Goal: Task Accomplishment & Management: Manage account settings

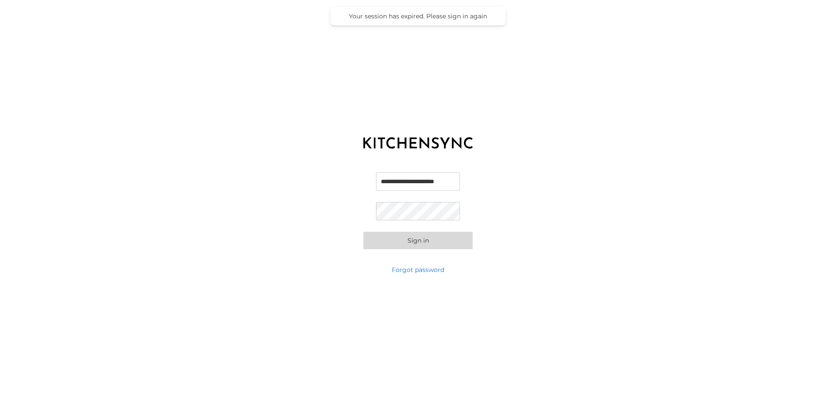
click at [393, 184] on input "**********" at bounding box center [418, 181] width 84 height 18
click at [393, 185] on input "**********" at bounding box center [418, 181] width 84 height 18
click at [436, 240] on button "Sign in" at bounding box center [418, 240] width 109 height 17
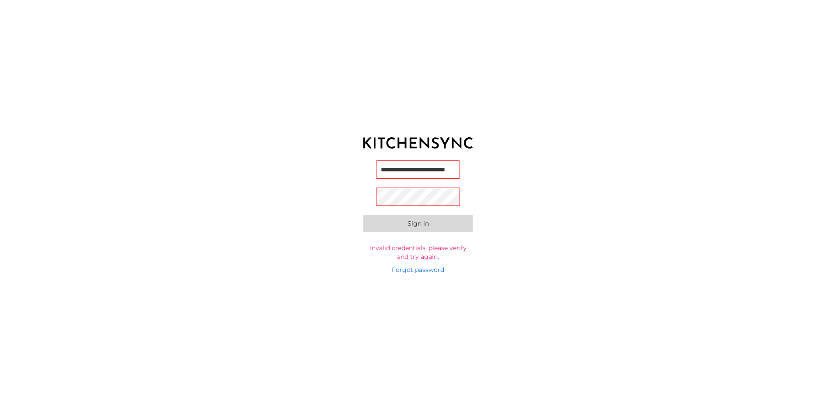
scroll to position [0, 23]
drag, startPoint x: 408, startPoint y: 168, endPoint x: 609, endPoint y: 176, distance: 201.9
click at [609, 176] on div "**********" at bounding box center [418, 210] width 836 height 109
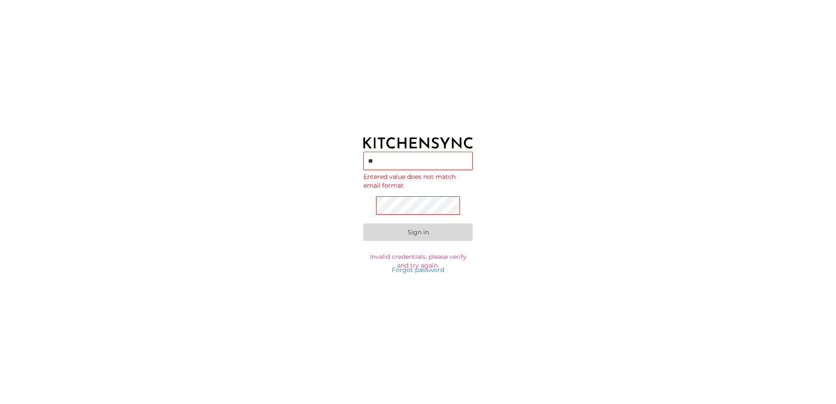
type input "*"
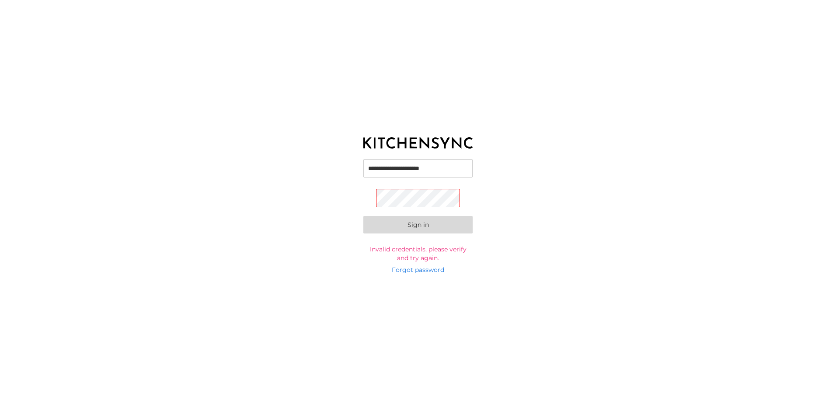
scroll to position [0, 5]
type input "**********"
click at [451, 225] on button "Sign in" at bounding box center [418, 225] width 109 height 17
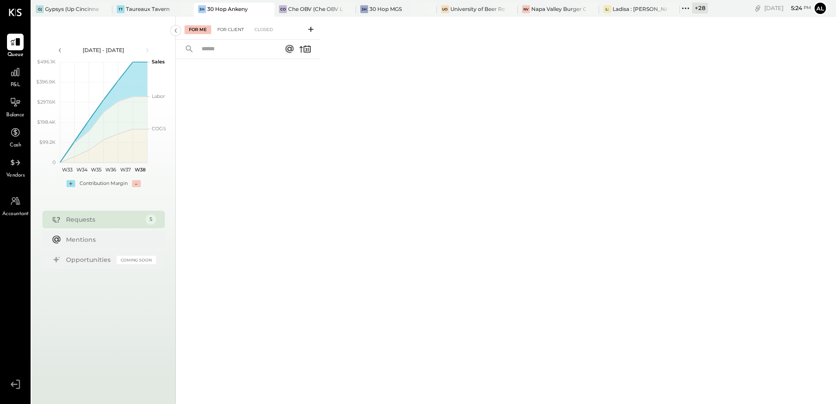
click at [231, 32] on div "For Client" at bounding box center [230, 29] width 35 height 9
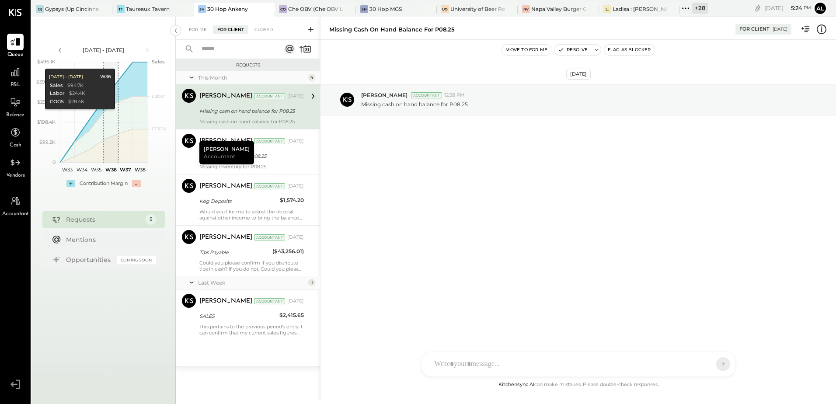
click at [692, 8] on div "+ 28" at bounding box center [694, 8] width 28 height 11
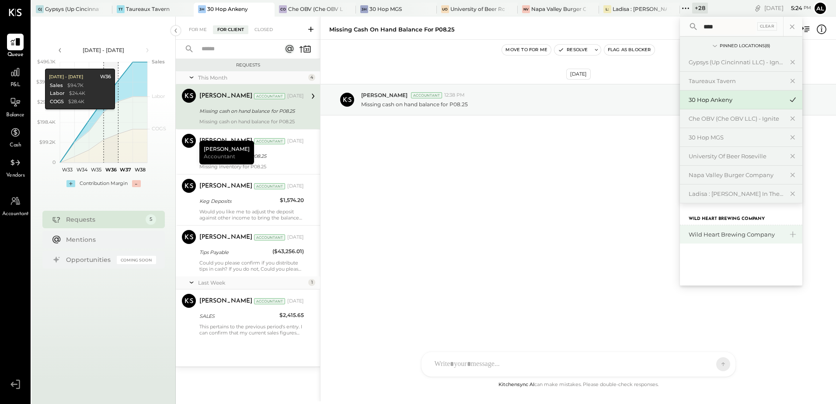
type input "****"
click at [720, 234] on div "Wild Heart Brewing Company" at bounding box center [736, 235] width 94 height 8
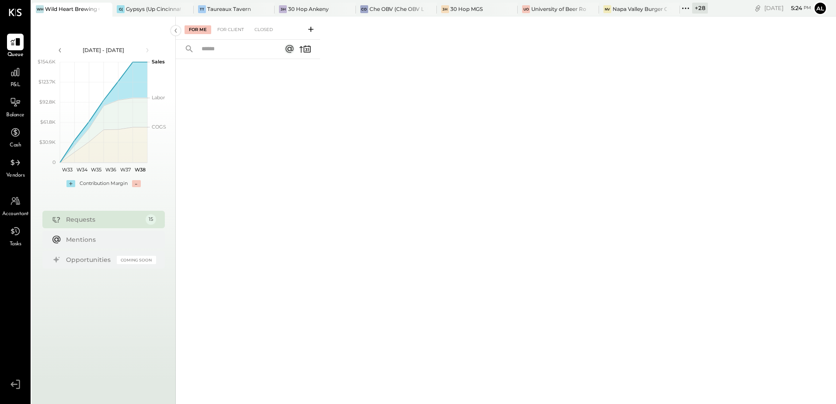
click at [233, 35] on div "For Me For Client Closed" at bounding box center [248, 28] width 144 height 23
click at [226, 31] on div "For Client" at bounding box center [230, 29] width 35 height 9
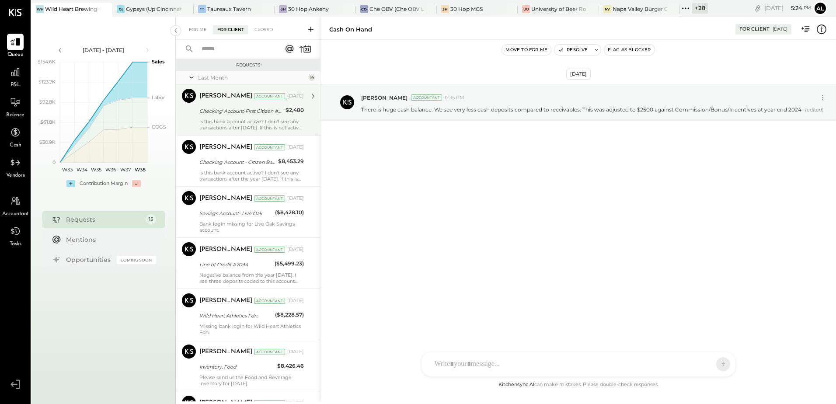
click at [239, 115] on div "Checking Account-First Citizen #0193" at bounding box center [241, 111] width 84 height 10
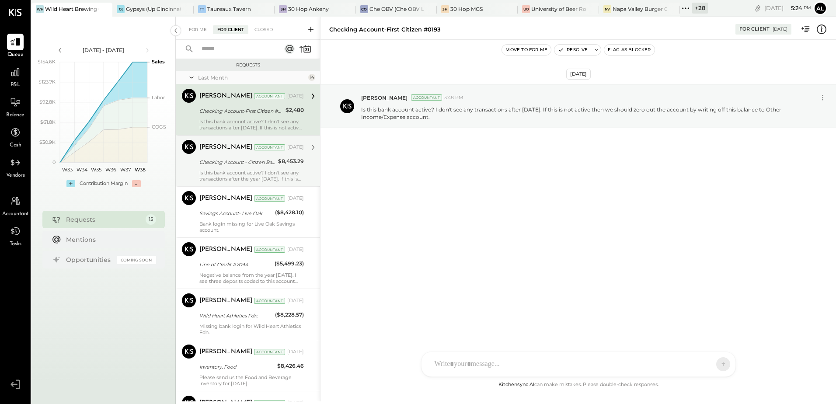
click at [217, 168] on div "[PERSON_NAME] Accountant [DATE] Checking Account - Citizen Bank $8,453.29 Is th…" at bounding box center [251, 161] width 105 height 42
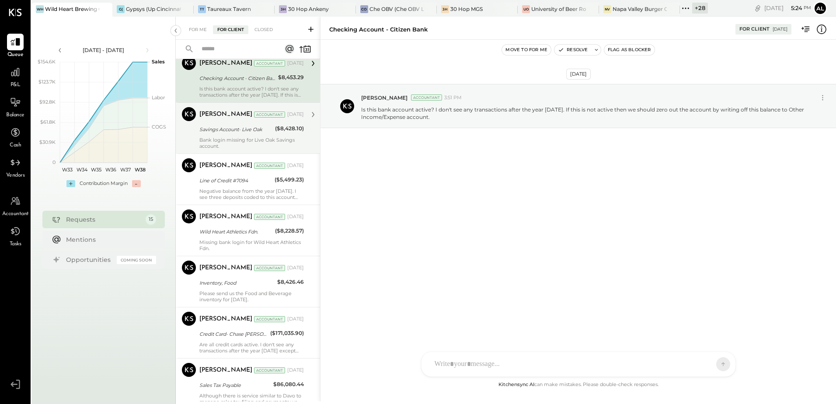
scroll to position [87, 0]
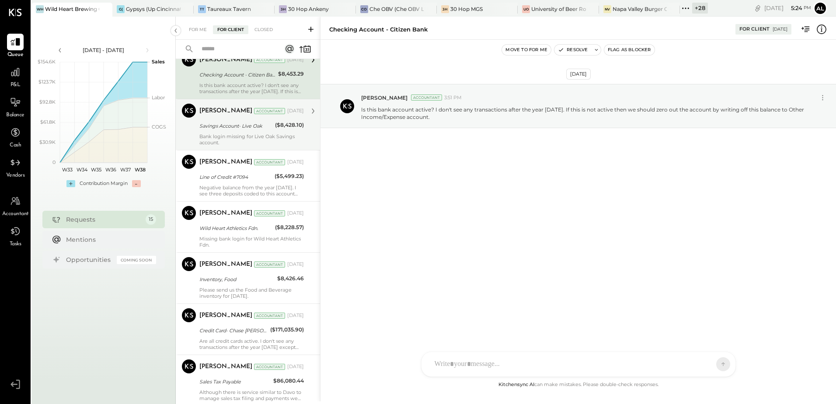
click at [227, 136] on div "Bank login missing for Live Oak Savings account." at bounding box center [251, 139] width 105 height 12
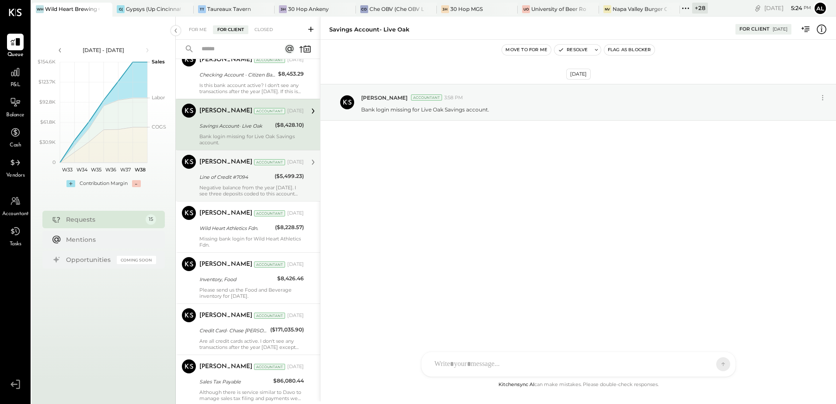
click at [220, 177] on div "Line of Credit #7094" at bounding box center [235, 177] width 73 height 9
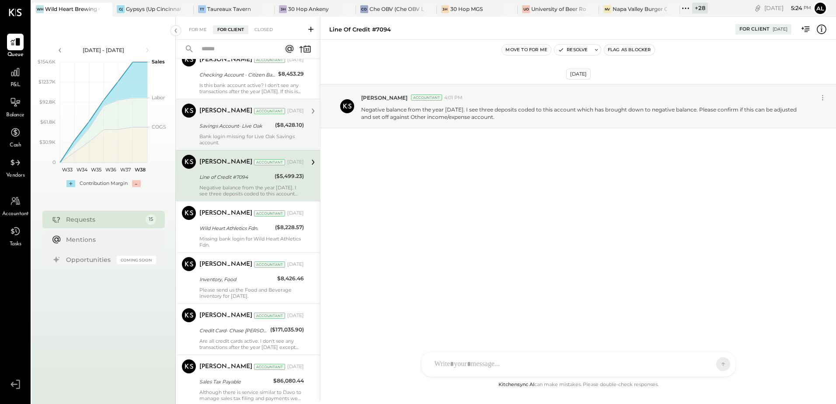
scroll to position [131, 0]
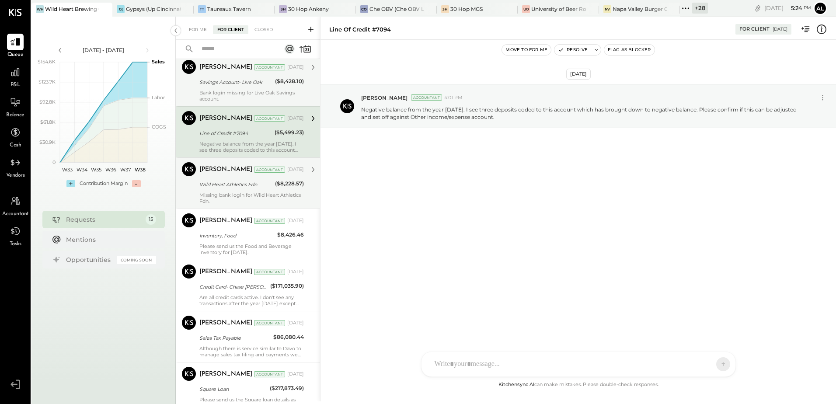
click at [214, 193] on div "Missing bank login for Wild Heart Athletics Fdn." at bounding box center [251, 198] width 105 height 12
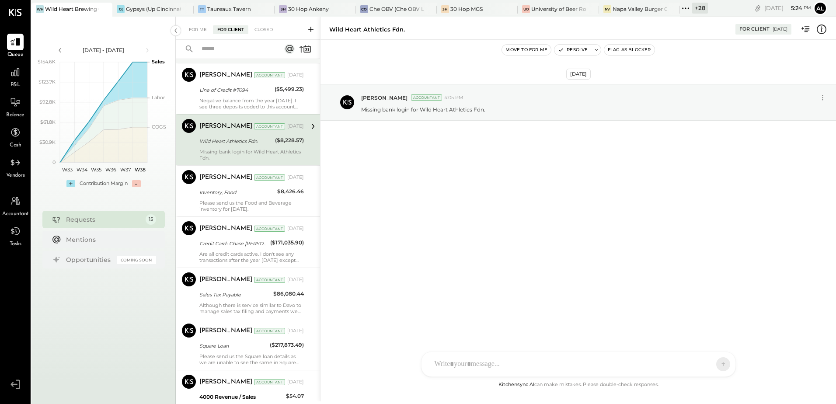
scroll to position [175, 0]
click at [242, 203] on div "Please send us the Food and Beverage inventory for [DATE]." at bounding box center [251, 205] width 105 height 12
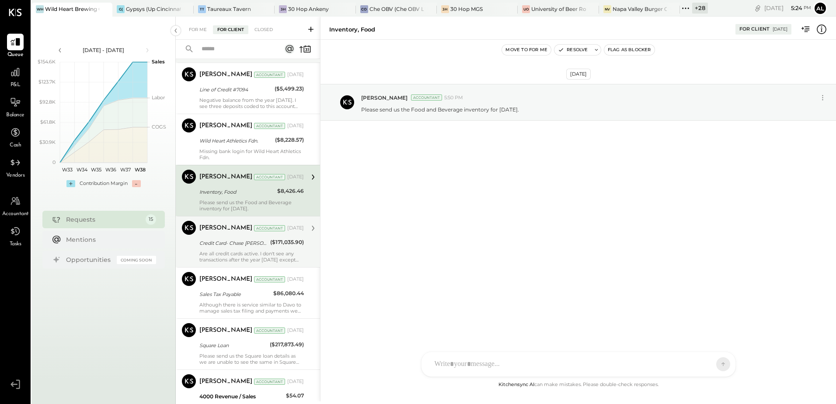
click at [224, 251] on div "Are all credit cards active. I don't see any transactions after the year [DATE]…" at bounding box center [251, 257] width 105 height 12
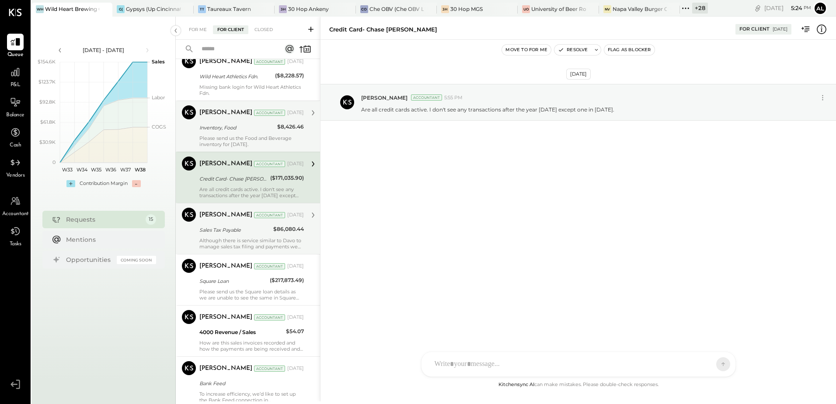
scroll to position [262, 0]
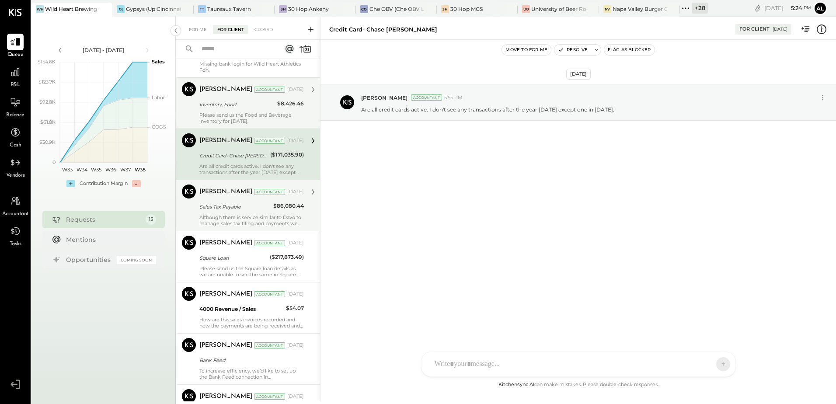
click at [248, 216] on div "Although there is service similar to Davo to manage sales tax filing and paymen…" at bounding box center [251, 220] width 105 height 12
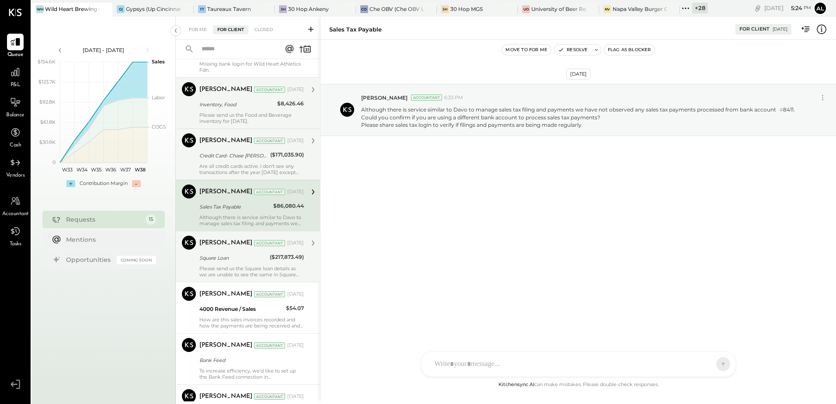
click at [213, 272] on div "Please send us the Square loan details as we are unable to see the same in Squa…" at bounding box center [251, 272] width 105 height 12
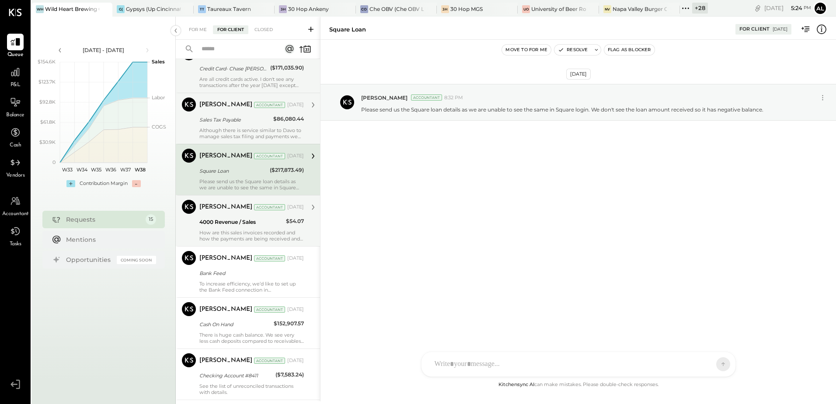
scroll to position [350, 0]
click at [229, 221] on div "4000 Revenue / Sales" at bounding box center [241, 221] width 84 height 9
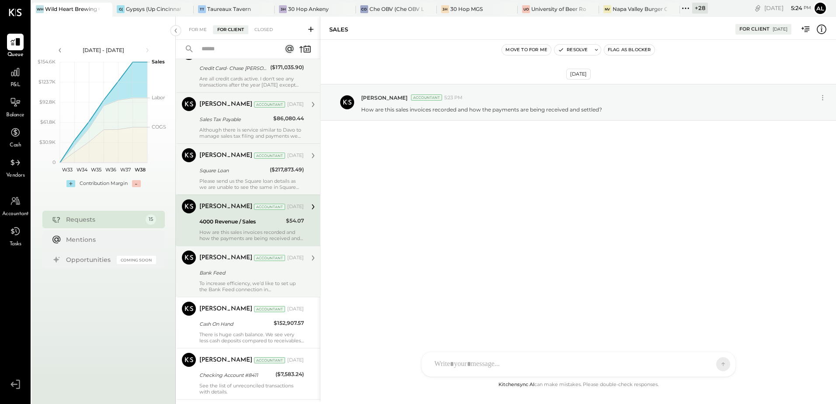
drag, startPoint x: 222, startPoint y: 272, endPoint x: 223, endPoint y: 257, distance: 14.9
click at [222, 271] on div "Bank Feed" at bounding box center [250, 273] width 102 height 9
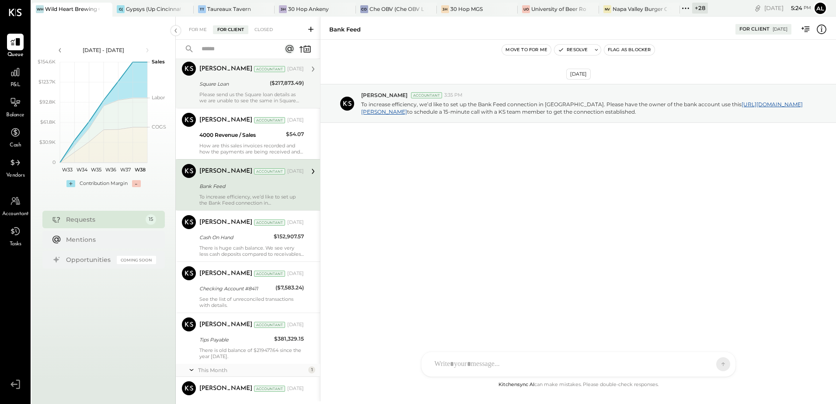
scroll to position [437, 0]
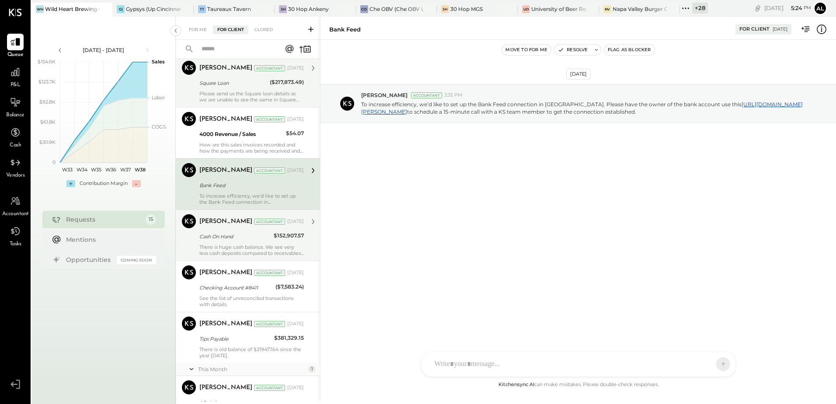
click at [243, 228] on div "[PERSON_NAME] Accountant [DATE]" at bounding box center [251, 221] width 105 height 15
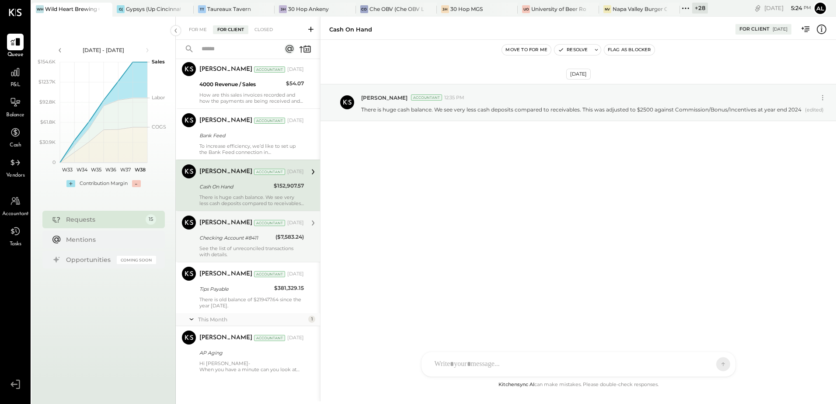
scroll to position [488, 0]
click at [245, 248] on div "See the list of unreconciled transactions with details." at bounding box center [251, 251] width 105 height 12
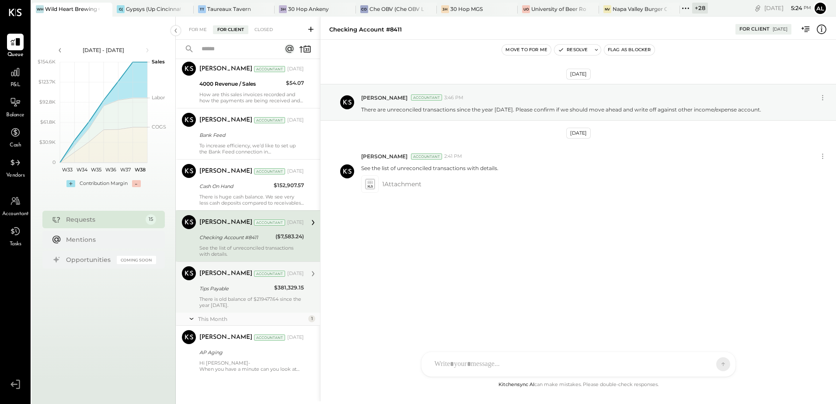
click at [236, 305] on div "There is old balance of $219477.64 since the year [DATE]." at bounding box center [251, 302] width 105 height 12
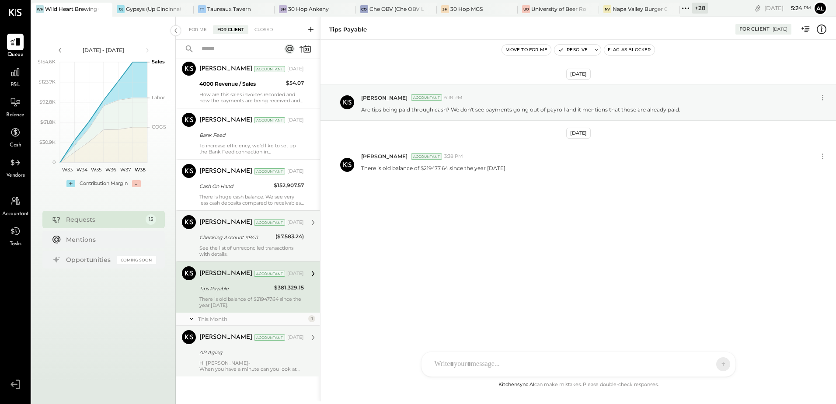
click at [240, 364] on div "Hi [PERSON_NAME]- When you have a minute can you look at the AP Aging report an…" at bounding box center [251, 366] width 105 height 12
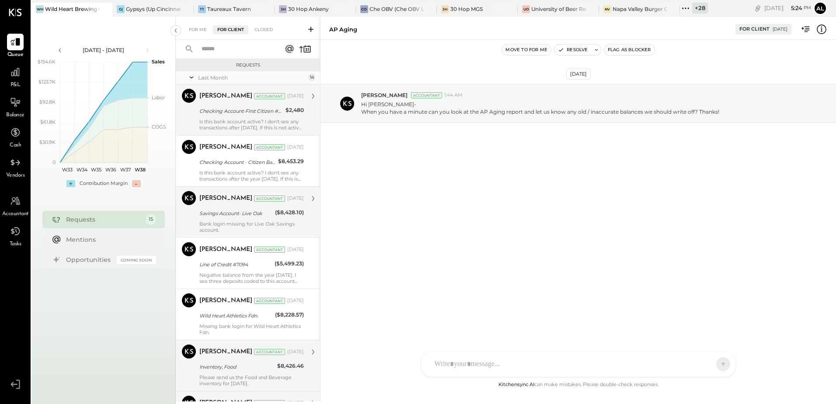
click at [242, 123] on div "Is this bank account active? I don't see any transactions after [DATE]. If this…" at bounding box center [251, 125] width 105 height 12
